Goal: Transaction & Acquisition: Purchase product/service

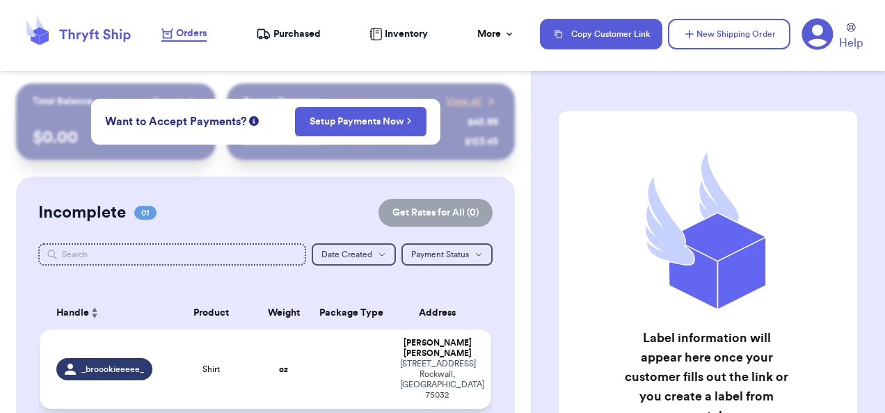
click at [351, 355] on td at bounding box center [351, 369] width 81 height 79
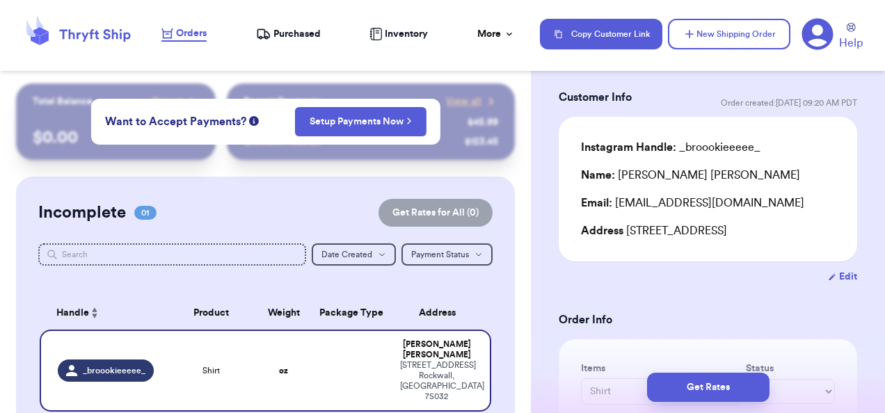
scroll to position [139, 0]
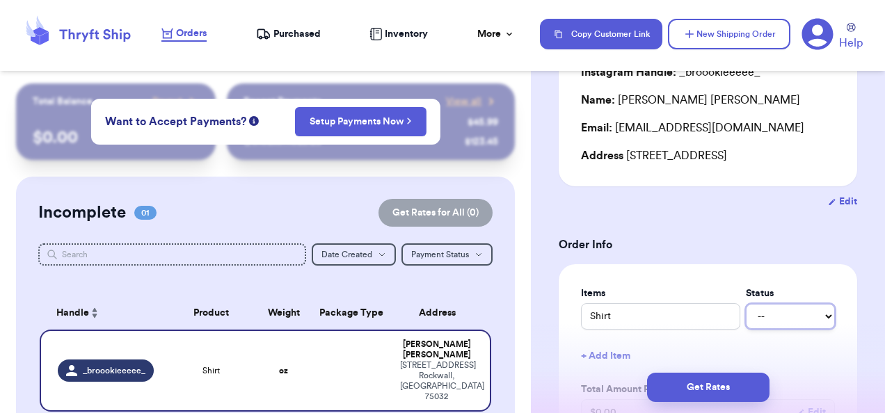
click at [813, 312] on select "-- Paid Owes" at bounding box center [790, 316] width 89 height 25
select select "paid"
click at [746, 304] on select "-- Paid Owes" at bounding box center [790, 316] width 89 height 25
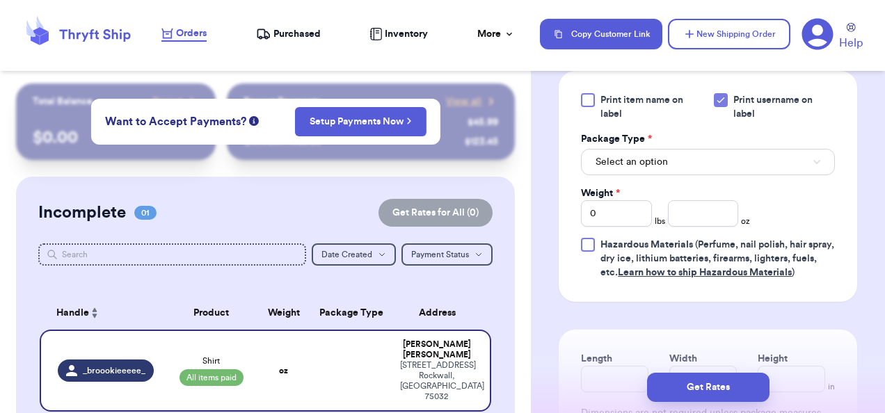
scroll to position [626, 0]
click at [635, 167] on span "Select an option" at bounding box center [632, 162] width 72 height 14
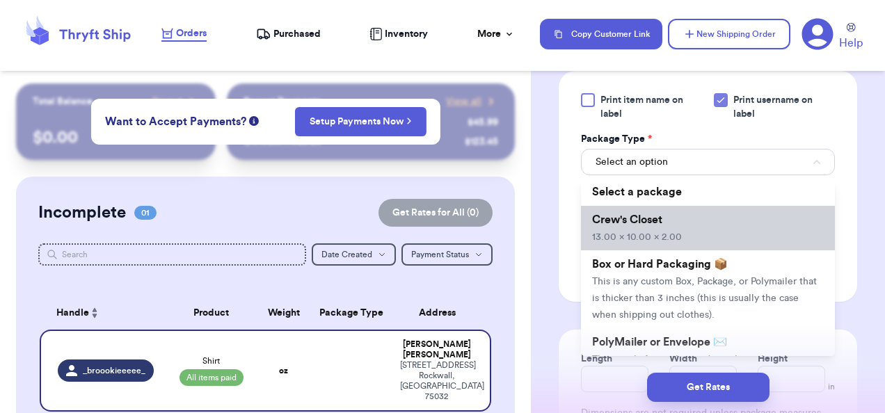
click at [665, 235] on span "13.00 x 10.00 x 2.00" at bounding box center [637, 237] width 90 height 10
type input "13"
type input "10"
type input "2"
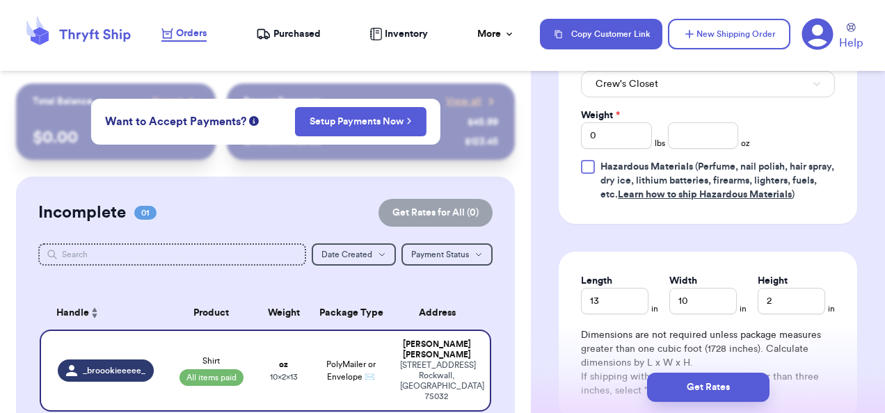
scroll to position [835, 0]
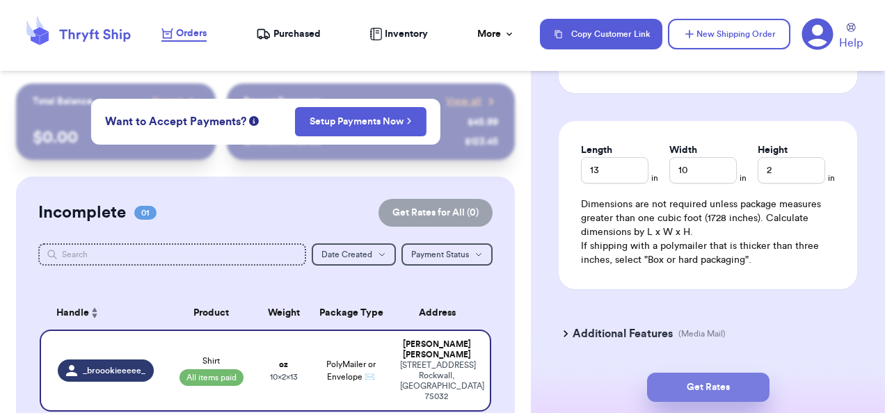
click at [703, 392] on button "Get Rates" at bounding box center [708, 387] width 122 height 29
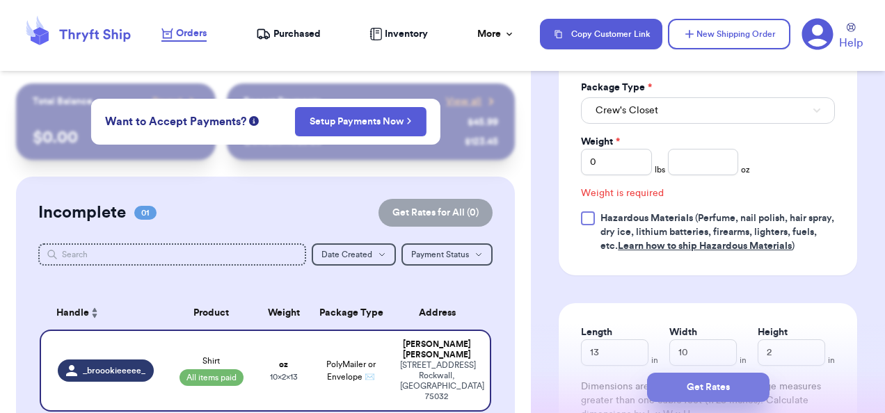
scroll to position [631, 0]
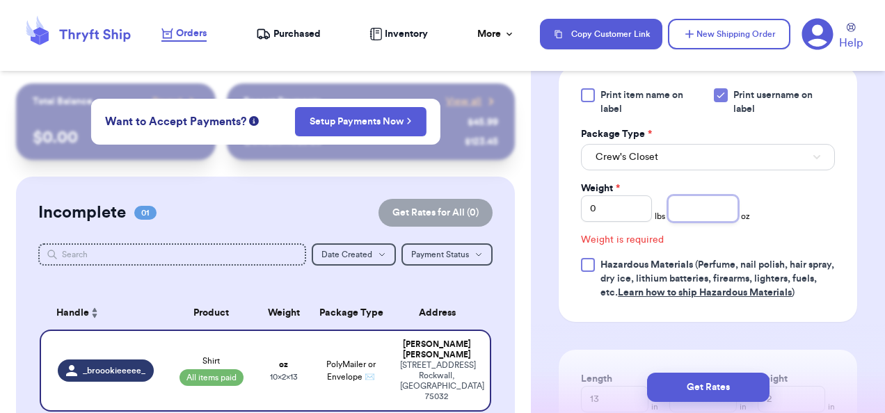
click at [678, 203] on input "number" at bounding box center [703, 209] width 71 height 26
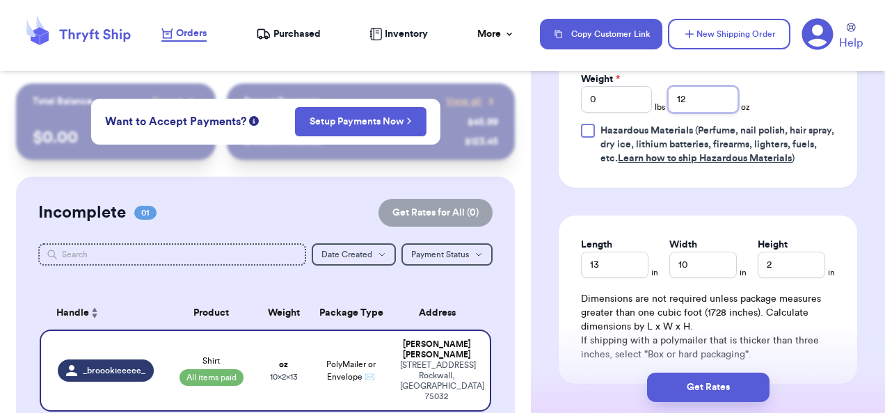
scroll to position [840, 0]
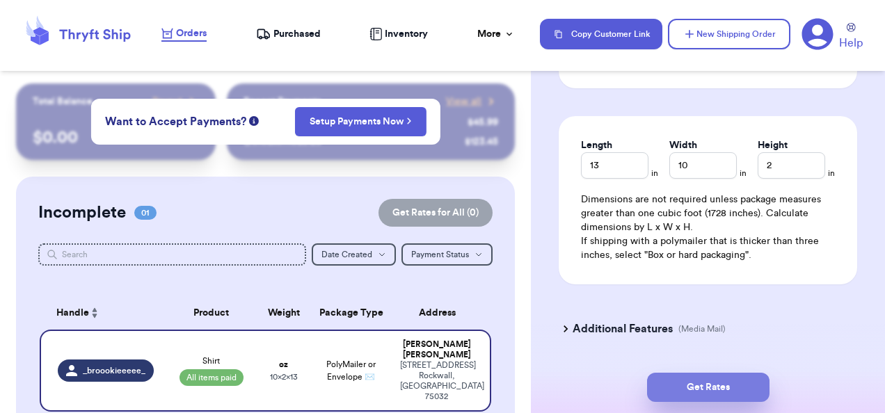
type input "12"
click at [702, 385] on button "Get Rates" at bounding box center [708, 387] width 122 height 29
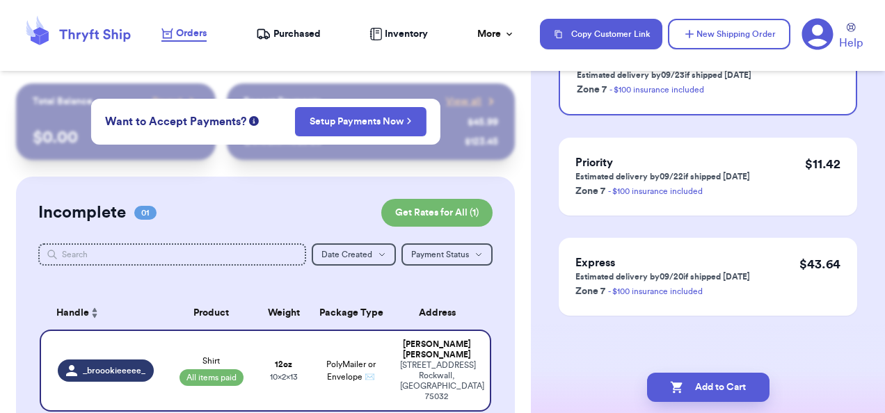
scroll to position [0, 0]
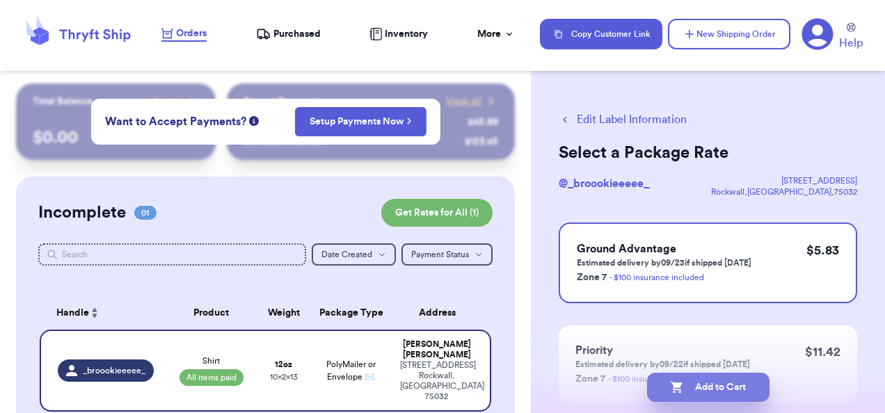
click at [715, 391] on button "Add to Cart" at bounding box center [708, 387] width 122 height 29
checkbox input "true"
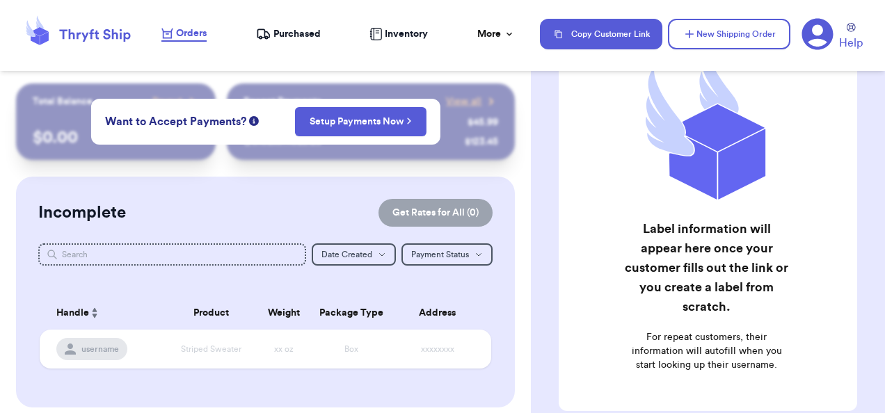
scroll to position [198, 0]
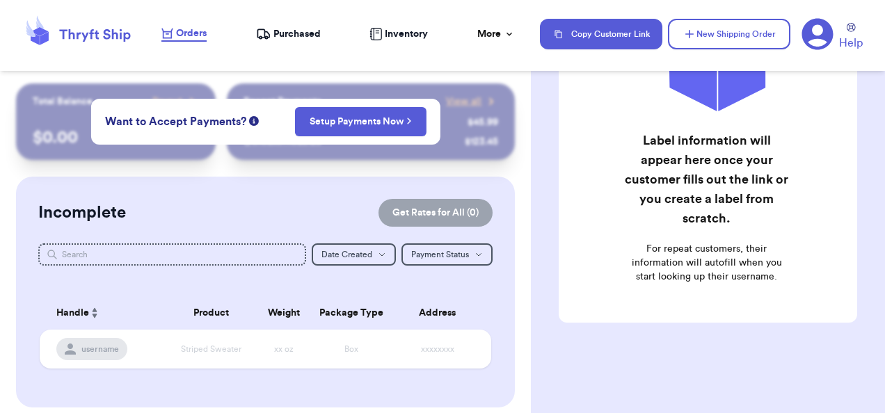
click at [317, 38] on span "Purchased" at bounding box center [296, 34] width 47 height 14
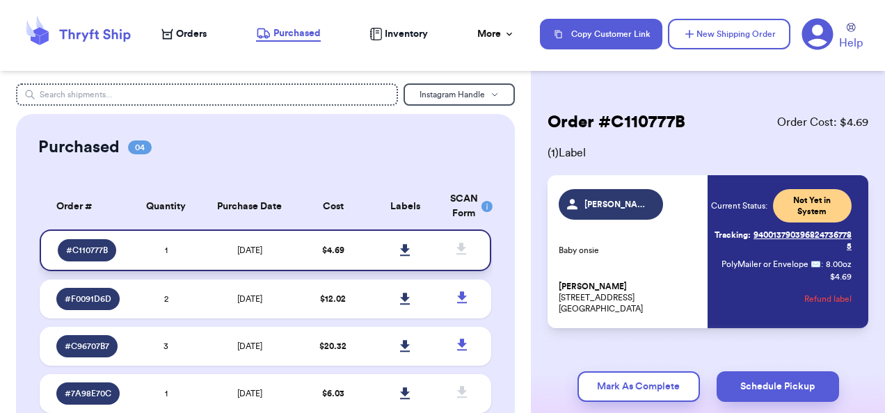
click at [400, 248] on icon at bounding box center [405, 250] width 10 height 12
click at [202, 29] on span "Orders" at bounding box center [191, 34] width 31 height 14
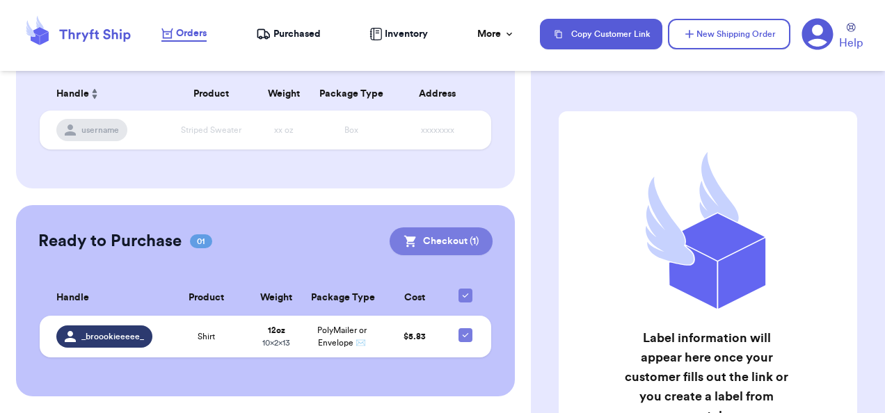
click at [455, 228] on button "Checkout ( 1 )" at bounding box center [441, 242] width 103 height 28
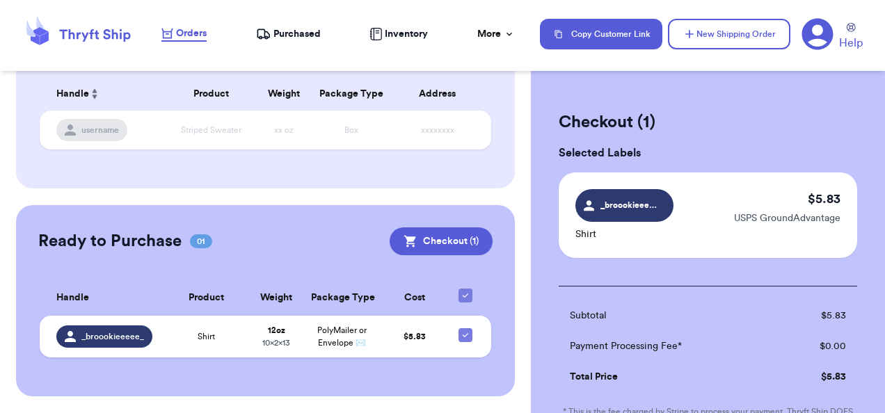
scroll to position [209, 0]
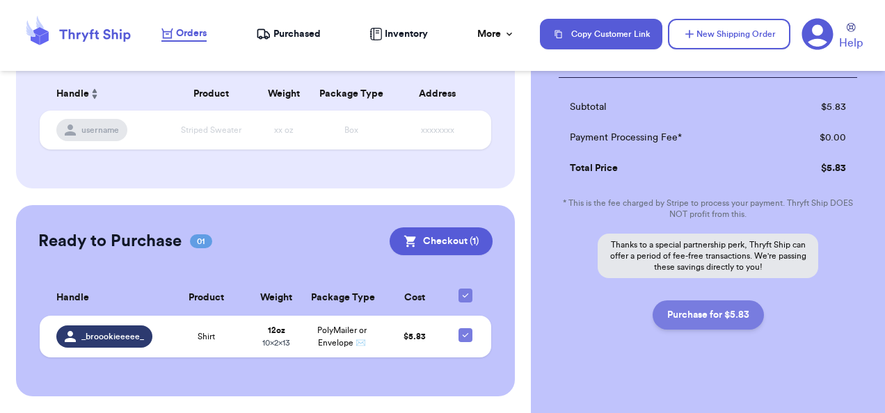
click at [695, 309] on button "Purchase for $5.83" at bounding box center [708, 315] width 111 height 29
checkbox input "false"
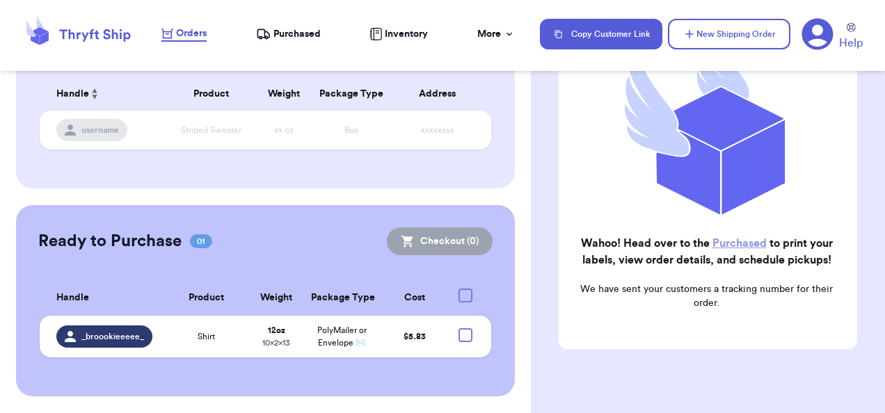
checkbox input "true"
